Goal: Task Accomplishment & Management: Manage account settings

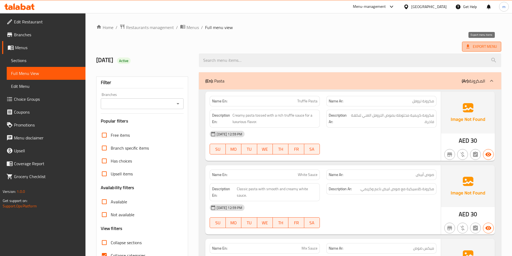
click at [473, 49] on span "Export Menu" at bounding box center [481, 46] width 31 height 7
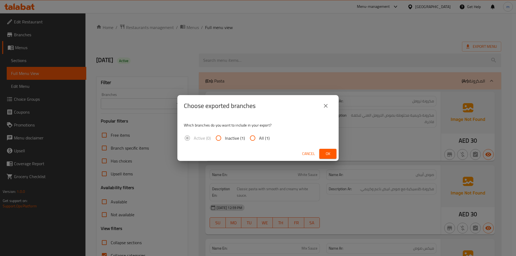
click at [324, 105] on icon "close" at bounding box center [326, 106] width 4 height 4
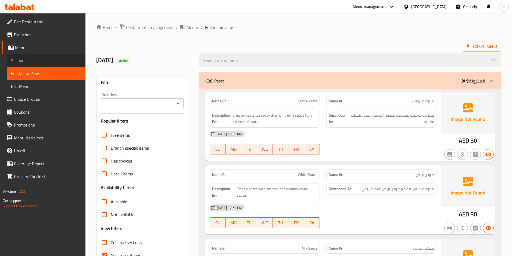
click at [27, 59] on span "Sections" at bounding box center [46, 60] width 70 height 6
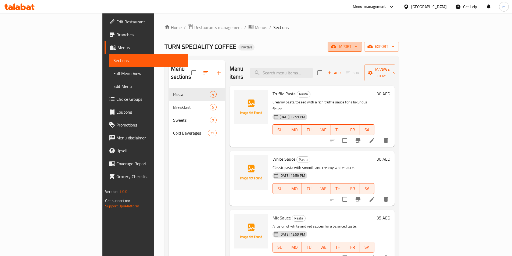
click at [358, 46] on span "import" at bounding box center [345, 46] width 26 height 7
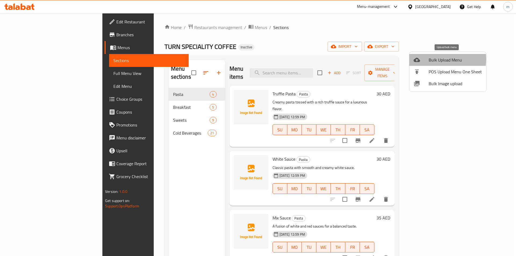
click at [438, 59] on span "Bulk Upload Menu" at bounding box center [455, 60] width 53 height 6
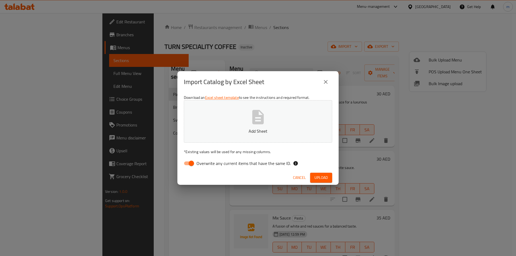
click at [193, 166] on input "Overwrite any current items that have the same ID." at bounding box center [191, 163] width 31 height 10
checkbox input "false"
click at [242, 119] on button "Add Sheet" at bounding box center [258, 121] width 148 height 42
click at [325, 177] on span "Upload" at bounding box center [321, 177] width 13 height 7
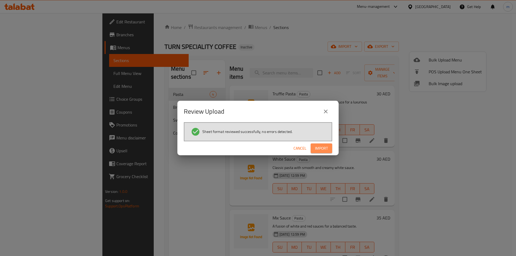
click at [327, 146] on span "Import" at bounding box center [321, 148] width 13 height 7
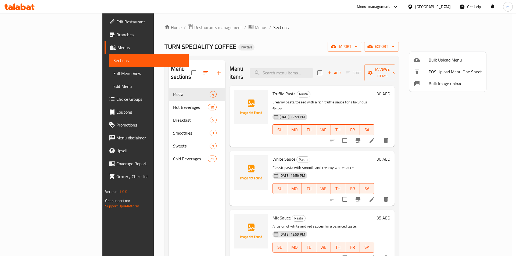
click at [127, 99] on div at bounding box center [258, 128] width 516 height 256
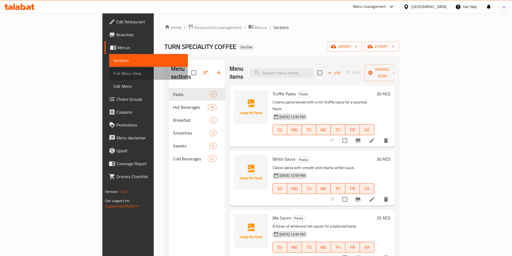
click at [113, 74] on span "Full Menu View" at bounding box center [148, 73] width 70 height 6
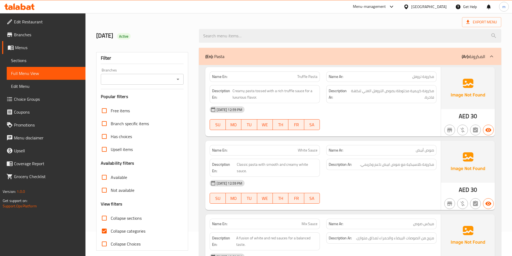
scroll to position [54, 0]
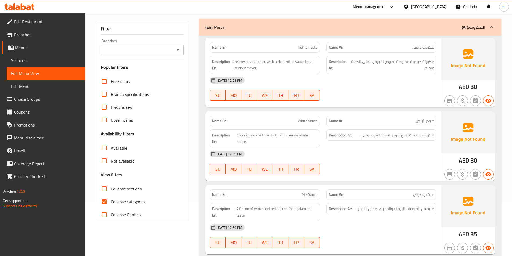
click at [128, 189] on span "Collapse sections" at bounding box center [126, 189] width 31 height 6
click at [111, 189] on input "Collapse sections" at bounding box center [104, 189] width 13 height 13
checkbox input "true"
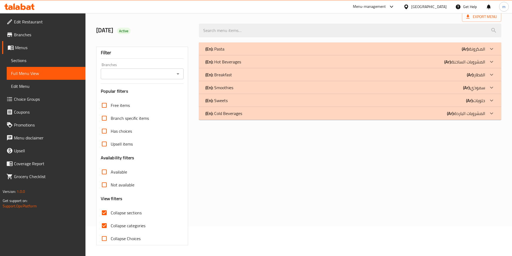
scroll to position [30, 0]
click at [491, 90] on icon at bounding box center [491, 87] width 6 height 6
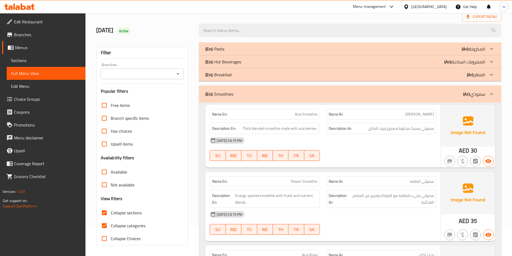
click at [489, 77] on icon at bounding box center [491, 75] width 6 height 6
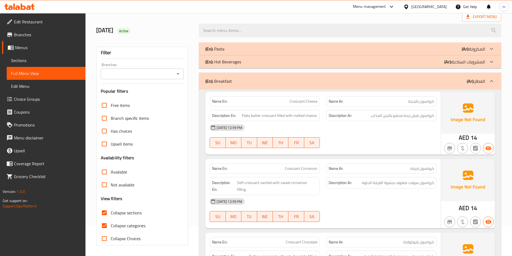
drag, startPoint x: 493, startPoint y: 80, endPoint x: 492, endPoint y: 73, distance: 6.8
click at [493, 80] on icon at bounding box center [491, 81] width 6 height 6
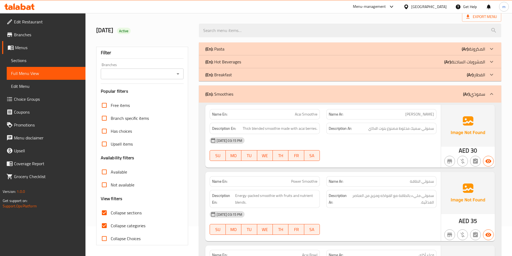
click at [491, 64] on icon at bounding box center [491, 62] width 6 height 6
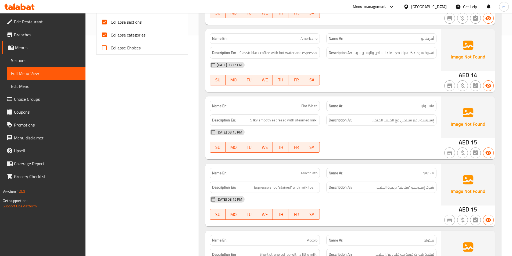
scroll to position [164, 0]
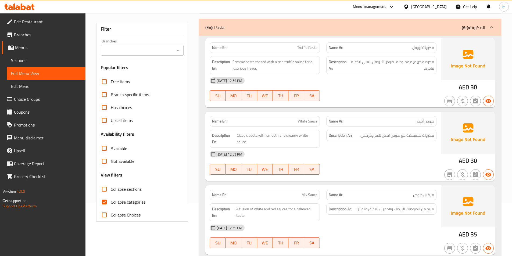
scroll to position [54, 0]
click at [495, 28] on icon at bounding box center [491, 27] width 6 height 6
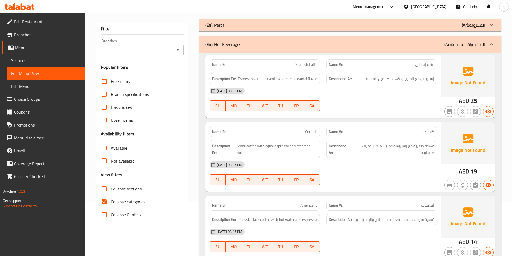
click at [21, 60] on span "Sections" at bounding box center [46, 60] width 70 height 6
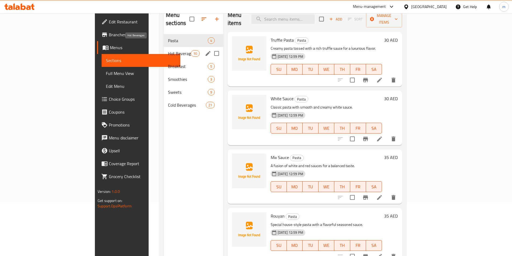
click at [168, 50] on span "Hot Beverages" at bounding box center [179, 53] width 23 height 6
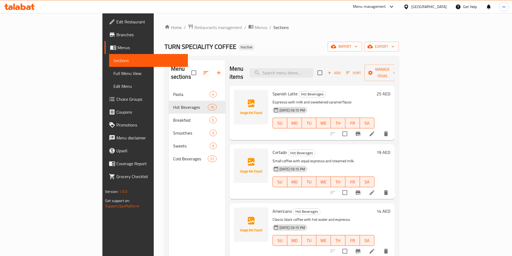
click at [374, 131] on icon at bounding box center [372, 133] width 5 height 5
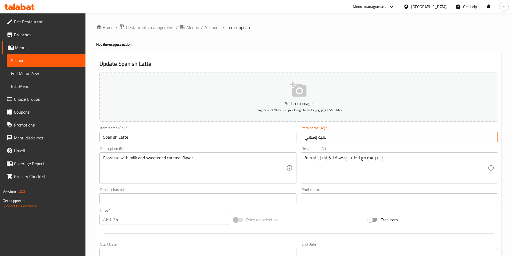
click at [310, 139] on input "لاتيه إسباني" at bounding box center [399, 137] width 197 height 11
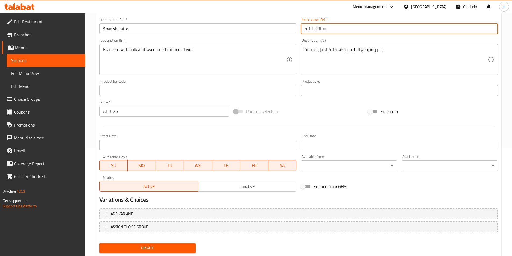
scroll to position [124, 0]
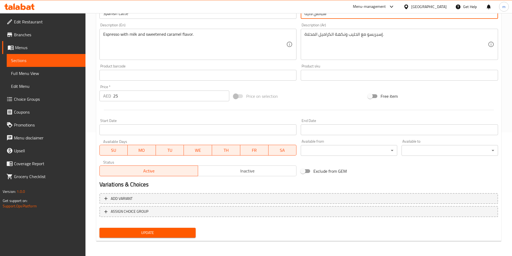
type input "سبانش لاتيه"
click at [162, 233] on span "Update" at bounding box center [148, 233] width 88 height 7
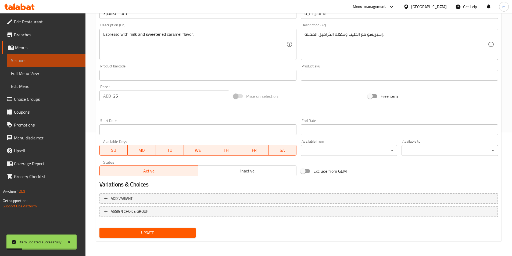
click at [31, 62] on span "Sections" at bounding box center [46, 60] width 70 height 6
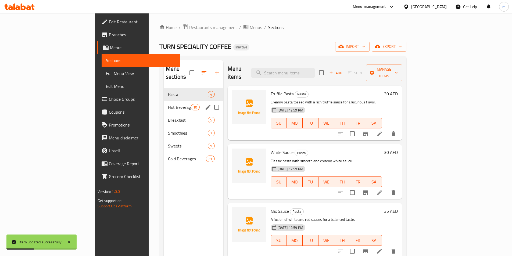
click at [164, 101] on div "Hot Beverages 10" at bounding box center [194, 107] width 60 height 13
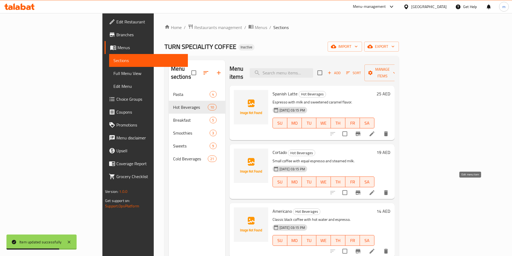
click at [374, 190] on icon at bounding box center [372, 192] width 5 height 5
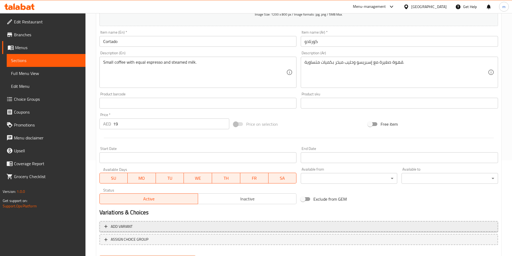
scroll to position [124, 0]
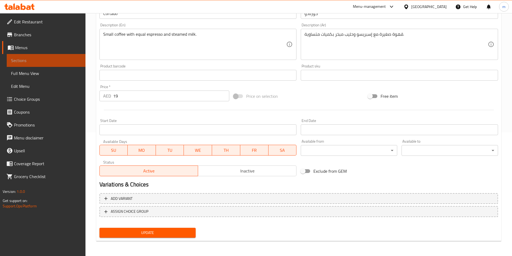
click at [36, 63] on span "Sections" at bounding box center [46, 60] width 70 height 6
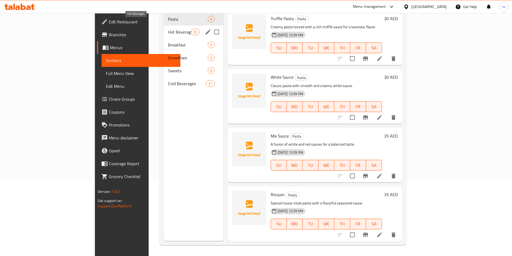
click at [168, 29] on span "Hot Beverages" at bounding box center [179, 32] width 23 height 6
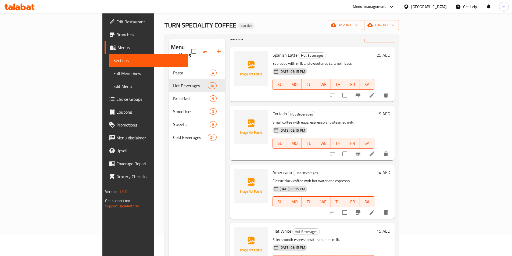
scroll to position [27, 0]
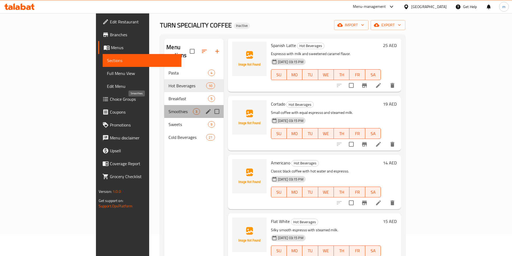
click at [169, 108] on span "Smoothies" at bounding box center [181, 111] width 24 height 6
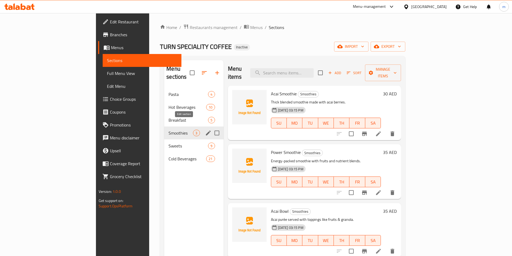
click at [206, 131] on icon "edit" at bounding box center [208, 133] width 5 height 5
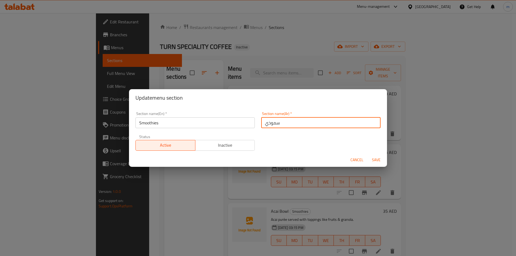
click at [268, 124] on input "سموذي" at bounding box center [320, 122] width 119 height 11
type input "سموثي"
click at [374, 158] on span "Save" at bounding box center [376, 160] width 13 height 7
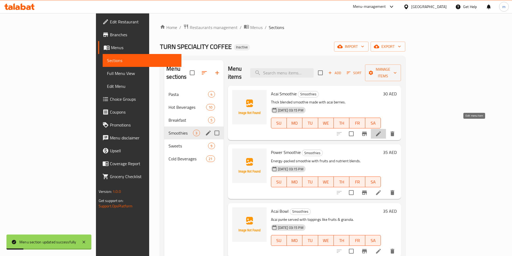
click at [381, 131] on icon at bounding box center [378, 133] width 5 height 5
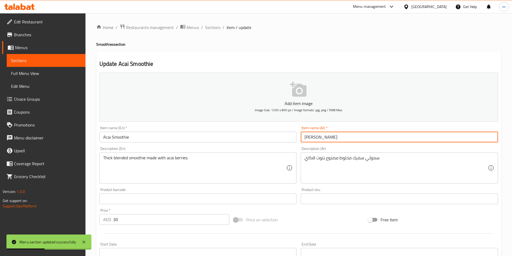
click at [320, 138] on input "سموزي أساي" at bounding box center [399, 137] width 197 height 11
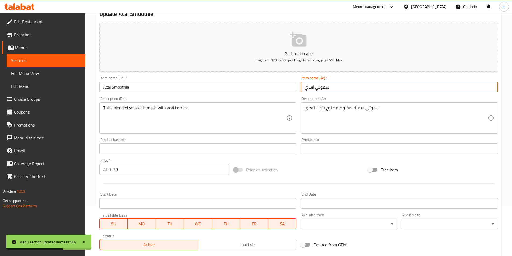
scroll to position [108, 0]
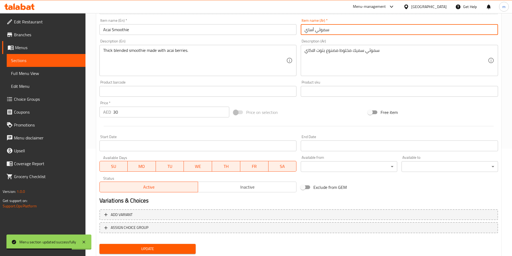
type input "سموثي أساي"
click at [147, 245] on button "Update" at bounding box center [147, 249] width 97 height 10
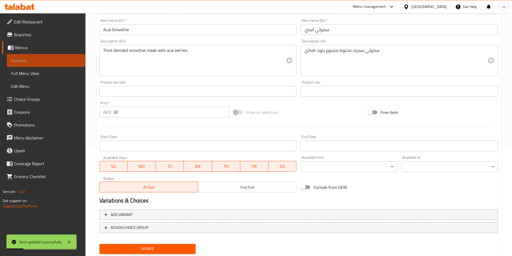
click at [37, 62] on span "Sections" at bounding box center [46, 60] width 70 height 6
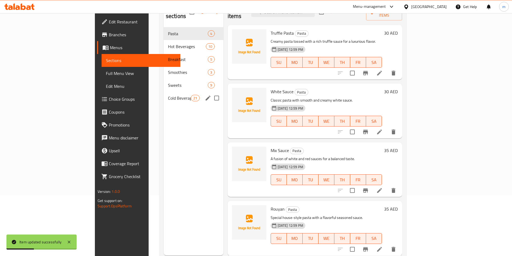
scroll to position [48, 0]
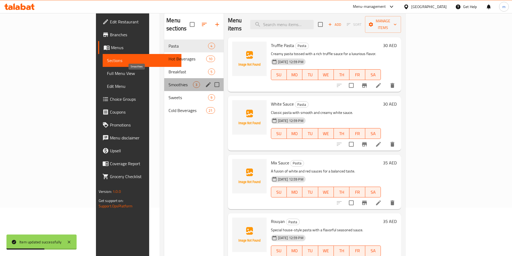
click at [169, 81] on span "Smoothies" at bounding box center [181, 84] width 24 height 6
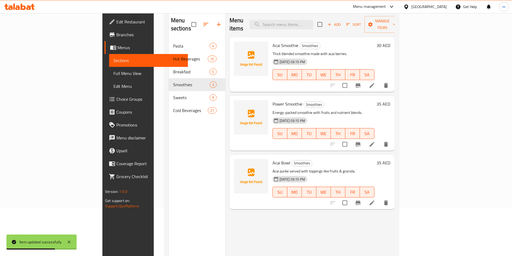
click at [374, 142] on icon at bounding box center [372, 144] width 5 height 5
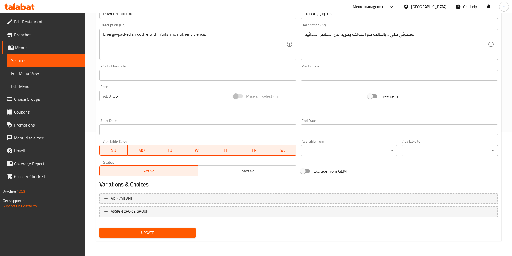
click at [22, 61] on span "Sections" at bounding box center [46, 60] width 70 height 6
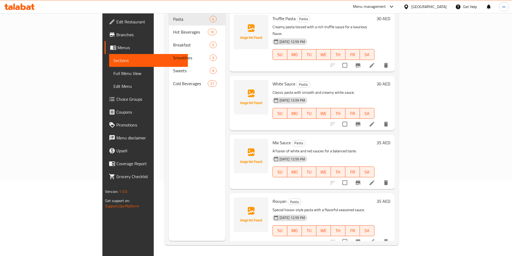
scroll to position [75, 0]
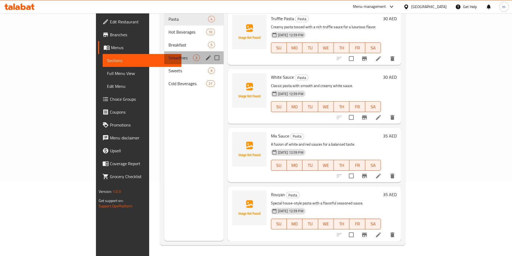
click at [164, 51] on div "Smoothies 3" at bounding box center [193, 57] width 59 height 13
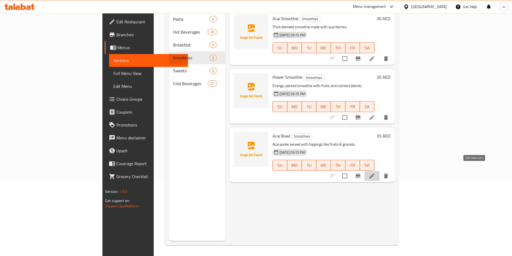
click at [374, 174] on icon at bounding box center [372, 176] width 5 height 5
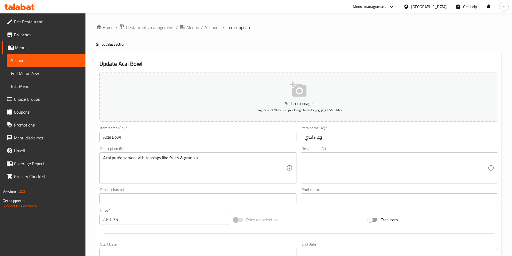
click at [28, 61] on span "Sections" at bounding box center [46, 60] width 70 height 6
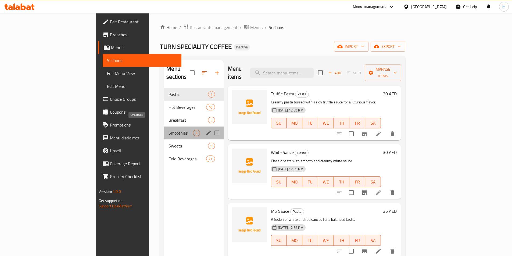
click at [169, 130] on span "Smoothies" at bounding box center [181, 133] width 24 height 6
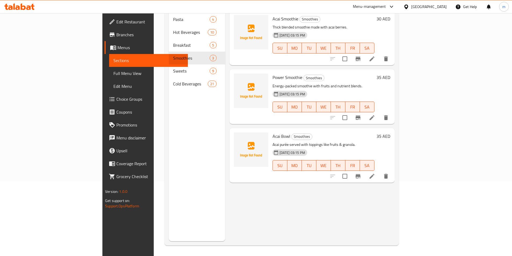
scroll to position [75, 0]
click at [389, 173] on icon "delete" at bounding box center [386, 176] width 6 height 6
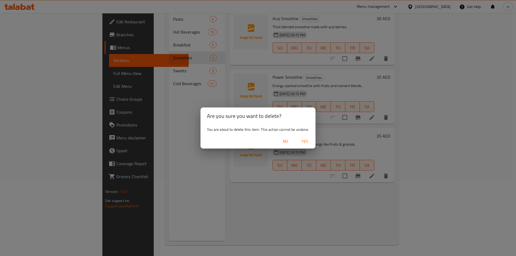
click at [303, 141] on span "Yes" at bounding box center [304, 141] width 13 height 7
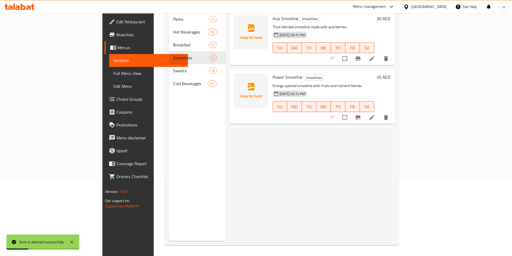
scroll to position [0, 0]
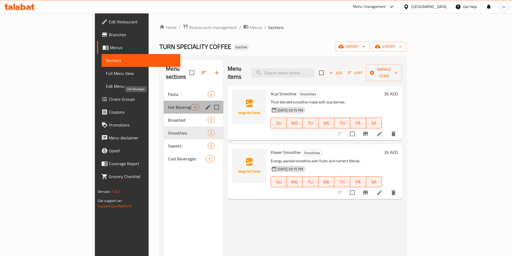
click at [168, 104] on span "Hot Beverages" at bounding box center [179, 107] width 23 height 6
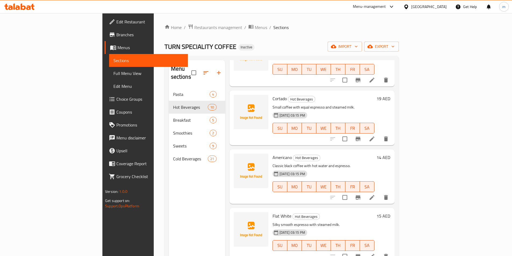
scroll to position [108, 0]
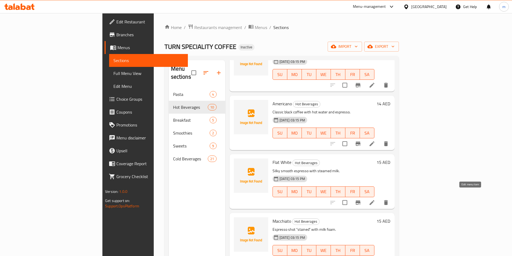
click at [375, 199] on icon at bounding box center [372, 202] width 6 height 6
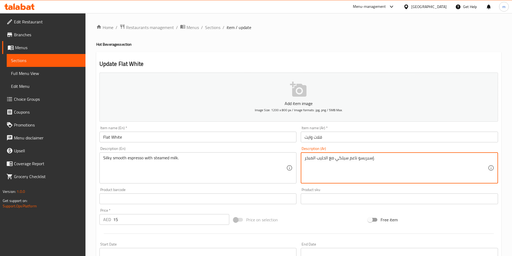
click at [353, 158] on textarea "إسبريسو ناعم سيلكي مع الحليب المبخر." at bounding box center [396, 168] width 183 height 26
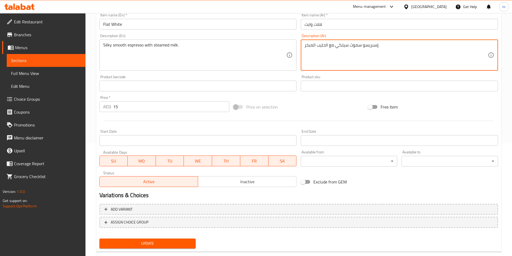
scroll to position [124, 0]
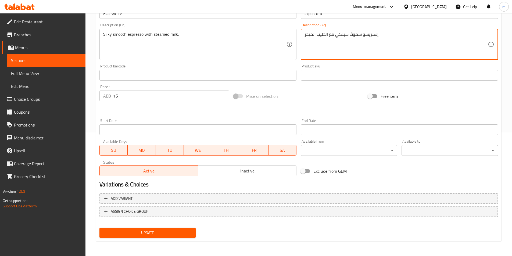
type textarea "إسبريسو سموث سيلكي مع الحليب المبخر."
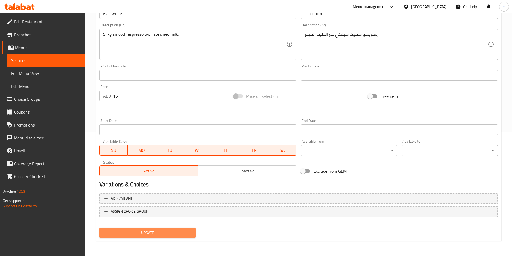
click at [143, 236] on span "Update" at bounding box center [148, 233] width 88 height 7
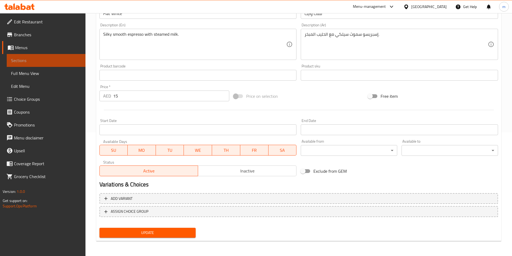
click at [45, 57] on link "Sections" at bounding box center [46, 60] width 79 height 13
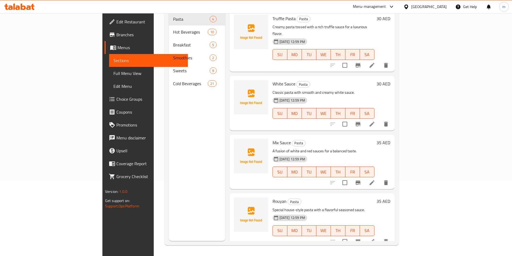
scroll to position [75, 0]
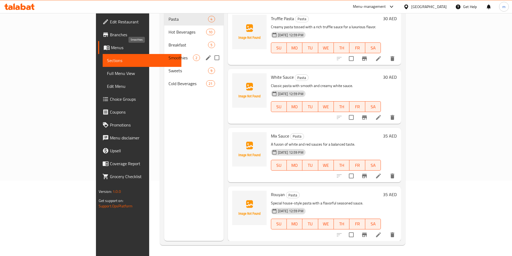
click at [169, 55] on span "Smoothies" at bounding box center [181, 58] width 24 height 6
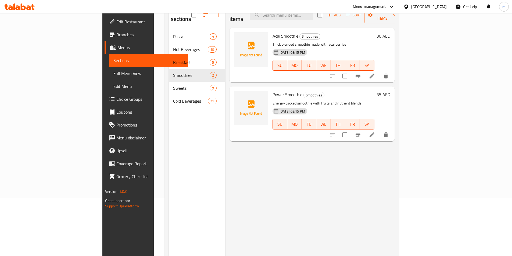
scroll to position [48, 0]
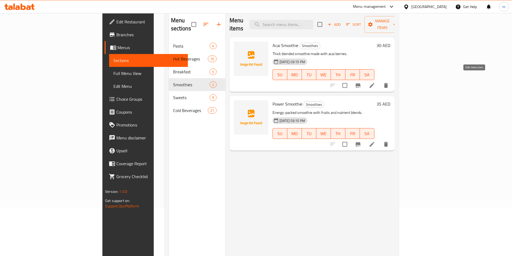
click at [374, 83] on icon at bounding box center [372, 85] width 5 height 5
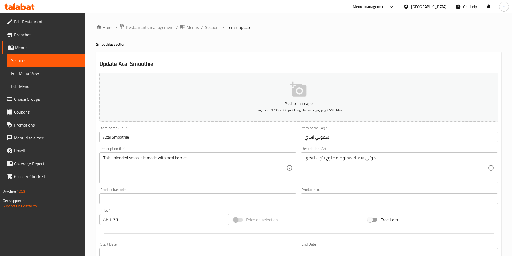
click at [312, 138] on input "سموثي أساي" at bounding box center [399, 137] width 197 height 11
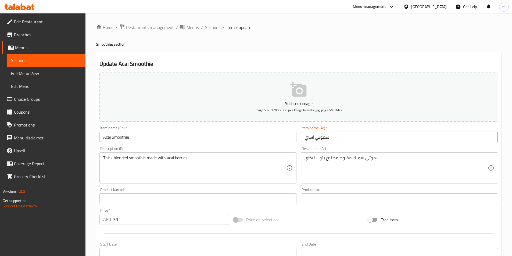
click at [312, 138] on input "سموثي أساي" at bounding box center [399, 137] width 197 height 11
click at [309, 136] on input "سموثي أساي" at bounding box center [399, 137] width 197 height 11
click at [310, 137] on input "سموثي أساي" at bounding box center [399, 137] width 197 height 11
drag, startPoint x: 310, startPoint y: 138, endPoint x: 313, endPoint y: 137, distance: 2.7
click at [313, 137] on input "سموثي أساي" at bounding box center [399, 137] width 197 height 11
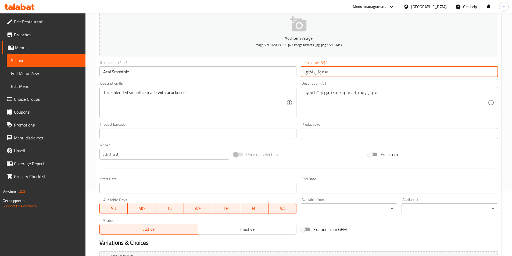
scroll to position [108, 0]
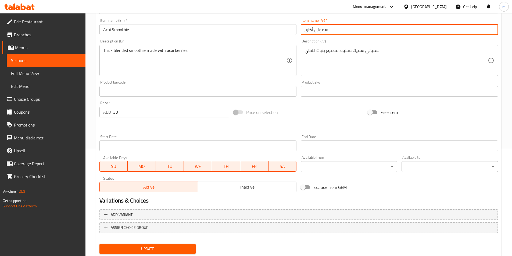
type input "سموثي أكاي"
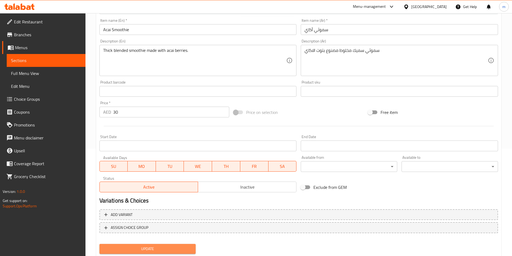
click at [135, 253] on button "Update" at bounding box center [147, 249] width 97 height 10
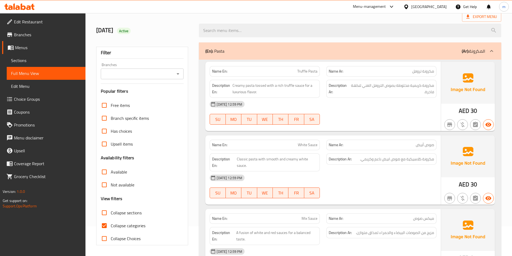
scroll to position [54, 0]
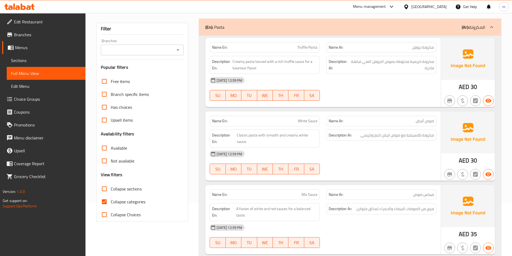
click at [106, 203] on input "Collapse categories" at bounding box center [104, 201] width 13 height 13
checkbox input "false"
click at [108, 187] on input "Collapse sections" at bounding box center [104, 189] width 13 height 13
checkbox input "true"
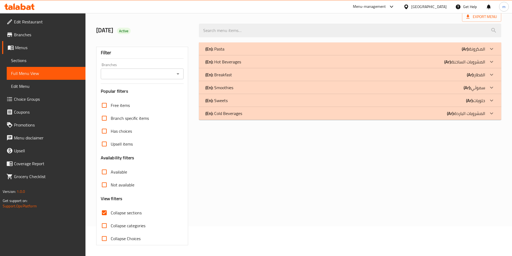
scroll to position [30, 0]
click at [228, 86] on p "(En): Smoothies" at bounding box center [219, 87] width 28 height 6
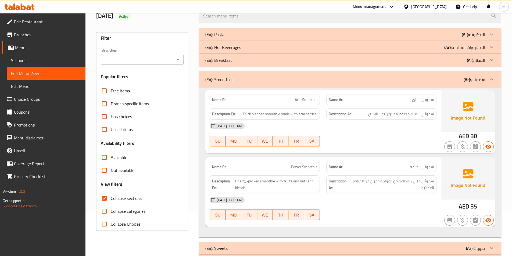
scroll to position [57, 0]
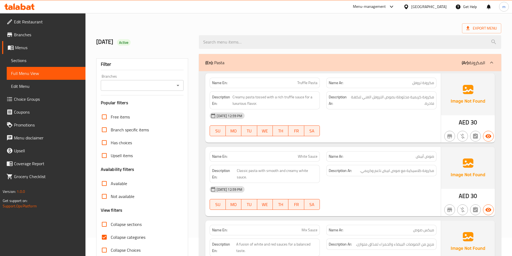
scroll to position [108, 0]
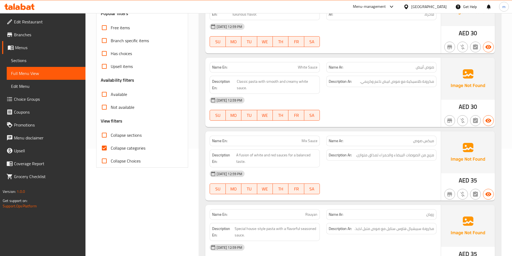
click at [115, 138] on span "Collapse sections" at bounding box center [126, 135] width 31 height 6
click at [111, 138] on input "Collapse sections" at bounding box center [104, 135] width 13 height 13
checkbox input "true"
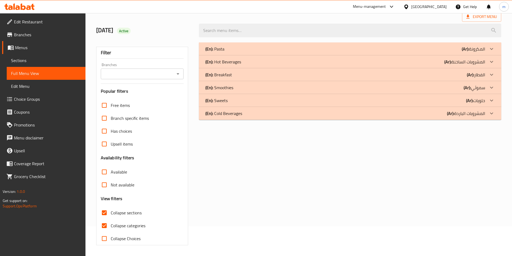
click at [106, 153] on div "Free items Branch specific items Has choices Upsell items Availability filters …" at bounding box center [142, 172] width 83 height 146
click at [474, 86] on p "(Ar): سموثي" at bounding box center [475, 87] width 22 height 6
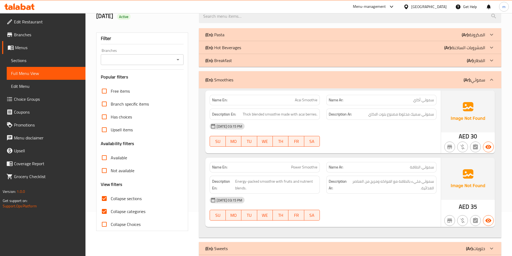
scroll to position [0, 0]
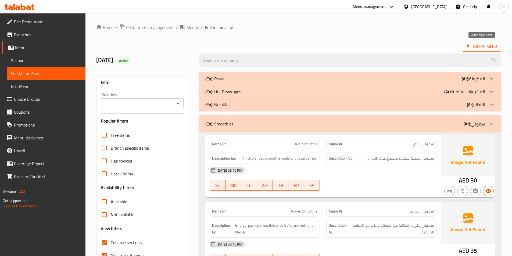
click at [483, 47] on span "Export Menu" at bounding box center [481, 46] width 31 height 7
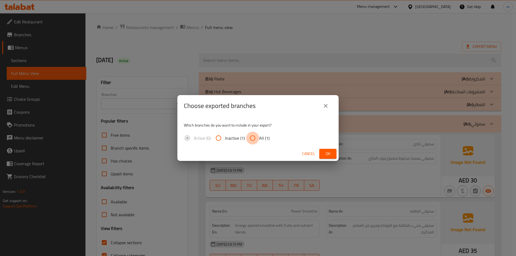
click at [253, 139] on input "All (1)" at bounding box center [252, 138] width 13 height 13
radio input "true"
click at [330, 154] on span "Ok" at bounding box center [328, 154] width 9 height 7
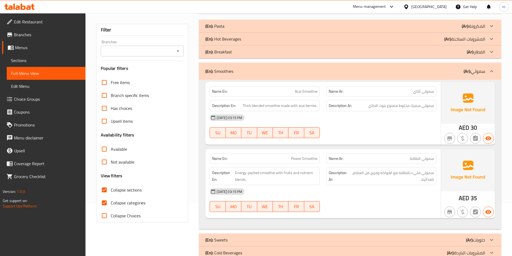
scroll to position [67, 0]
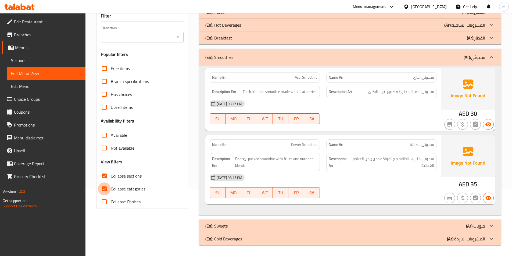
click at [105, 187] on input "Collapse categories" at bounding box center [104, 189] width 13 height 13
checkbox input "false"
click at [103, 177] on input "Collapse sections" at bounding box center [104, 176] width 13 height 13
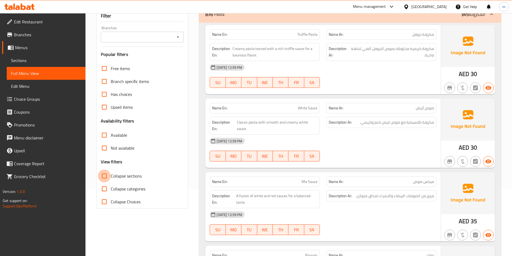
click at [106, 176] on input "Collapse sections" at bounding box center [104, 176] width 13 height 13
checkbox input "true"
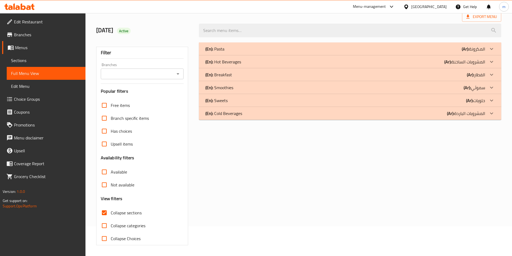
scroll to position [30, 0]
click at [104, 227] on input "Collapse categories" at bounding box center [104, 225] width 13 height 13
checkbox input "false"
click at [494, 63] on icon at bounding box center [491, 62] width 6 height 6
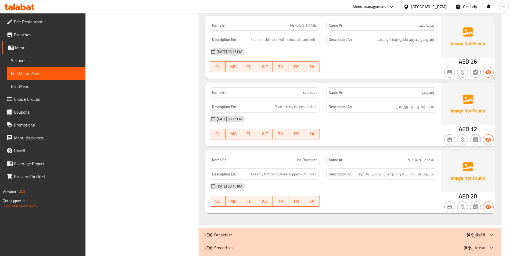
scroll to position [605, 0]
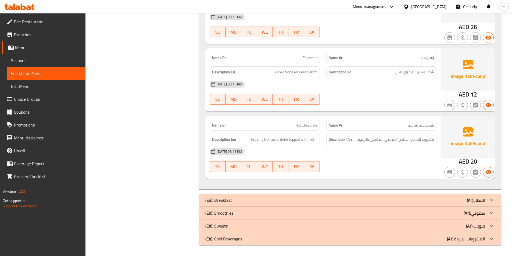
click at [485, 213] on p "(Ar): سموثي" at bounding box center [475, 213] width 22 height 6
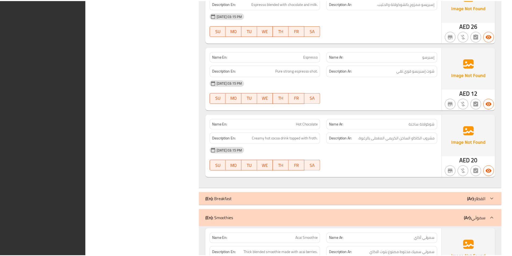
scroll to position [767, 0]
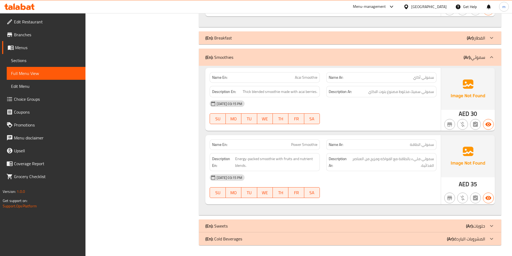
click at [283, 50] on div "(En): Smoothies (Ar): سموثي" at bounding box center [350, 57] width 302 height 17
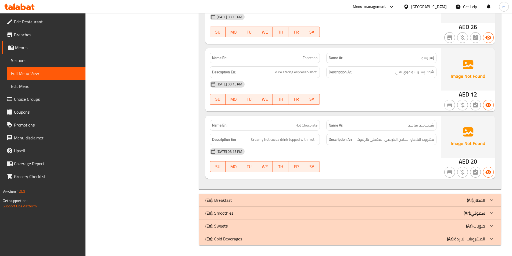
scroll to position [605, 0]
click at [288, 55] on div "Name En: Espresso" at bounding box center [265, 58] width 110 height 10
click at [442, 203] on div "(En): Breakfast (Ar): الفطار" at bounding box center [345, 200] width 280 height 6
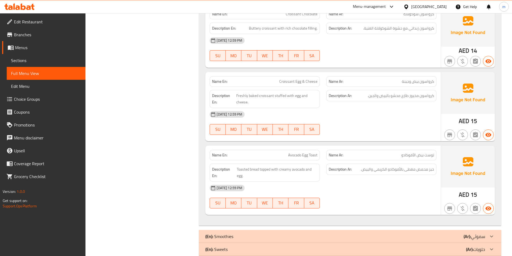
scroll to position [971, 0]
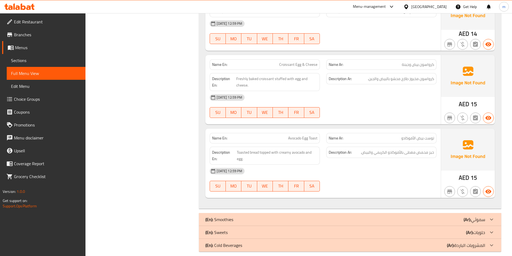
click at [250, 229] on div "(En): Sweets (Ar): حلويات" at bounding box center [345, 232] width 280 height 6
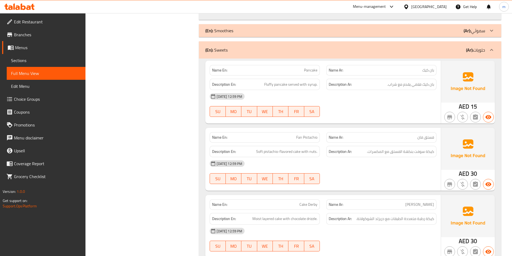
scroll to position [1134, 0]
